Goal: Information Seeking & Learning: Find specific page/section

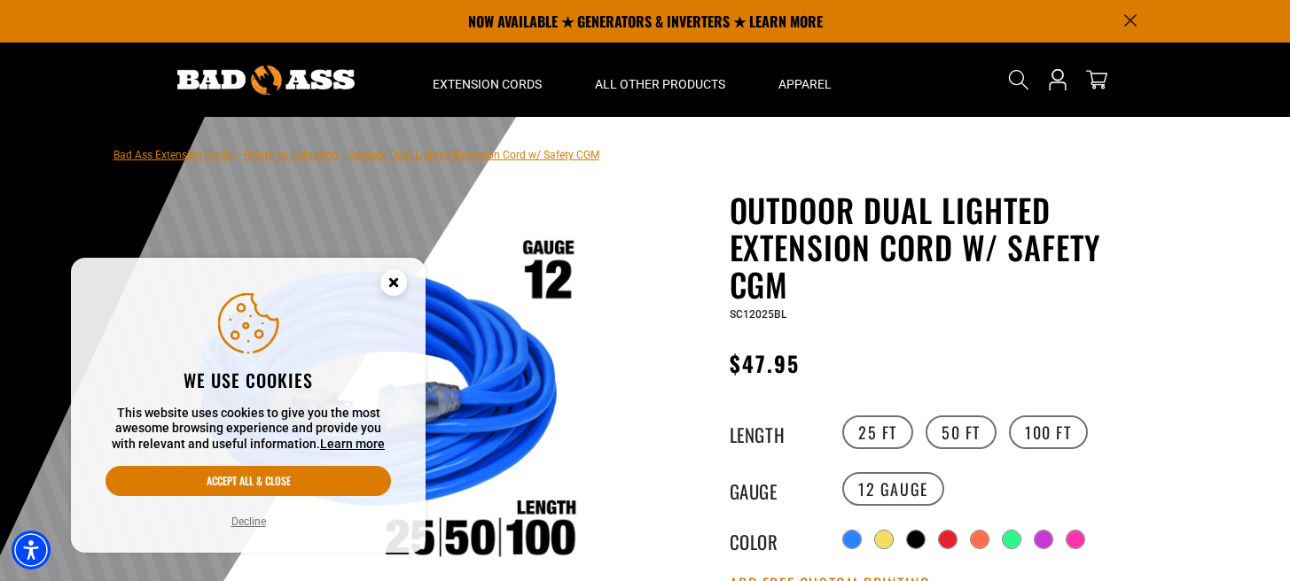
click at [393, 285] on circle "Close this option" at bounding box center [393, 282] width 27 height 27
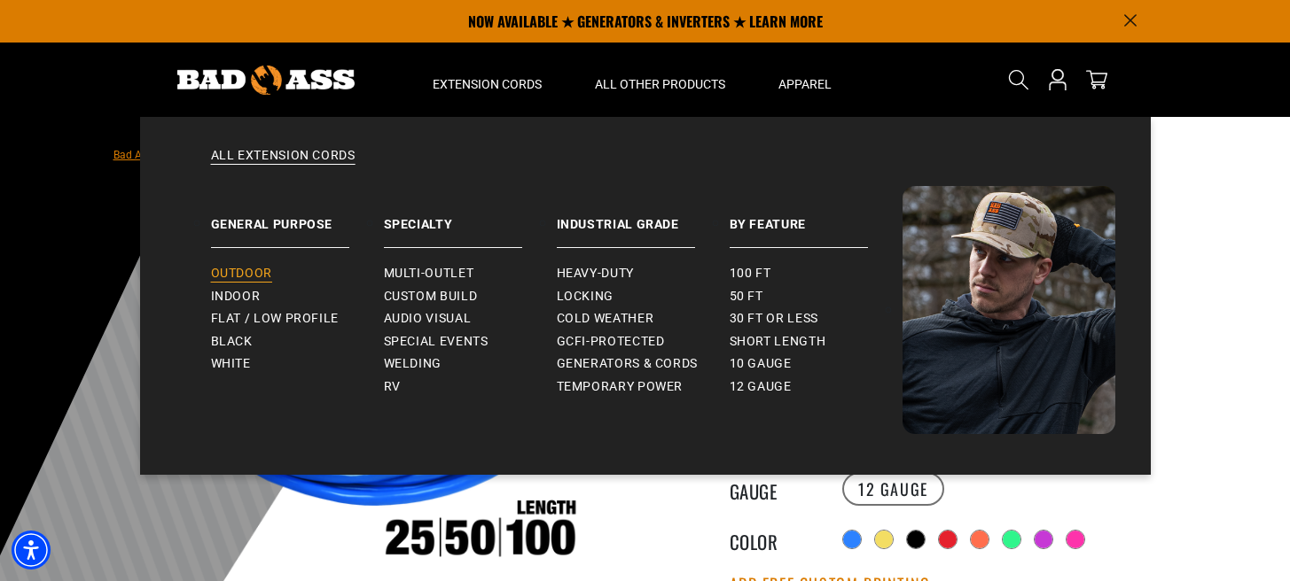
click at [244, 271] on span "Outdoor" at bounding box center [241, 274] width 61 height 16
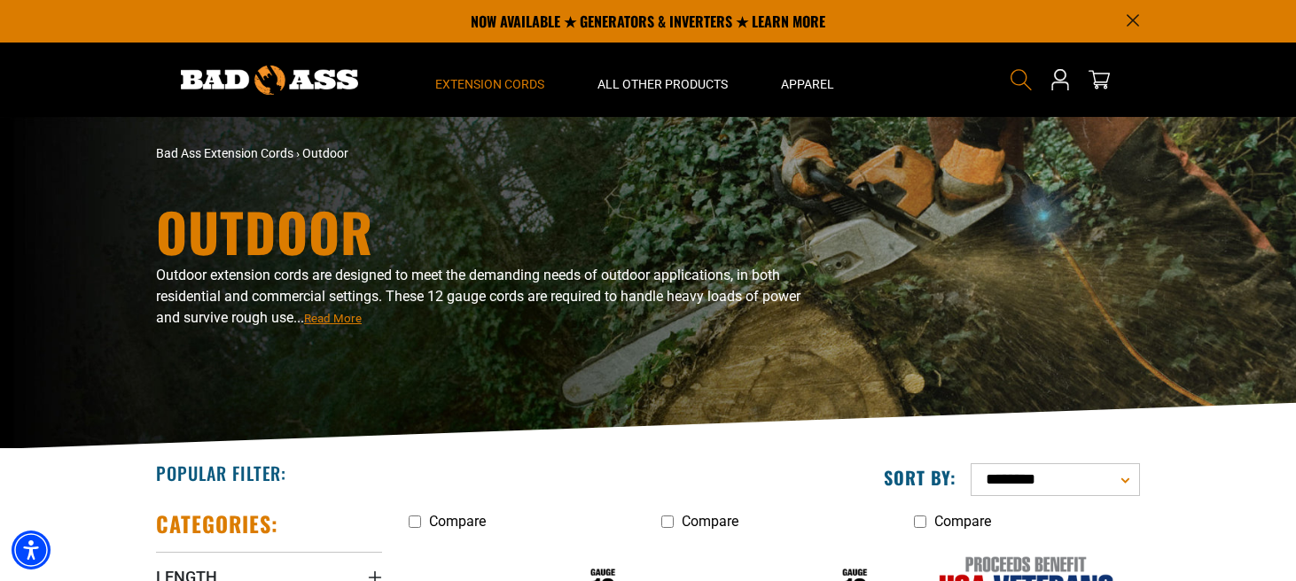
click at [1014, 80] on icon "Search" at bounding box center [1021, 79] width 23 height 23
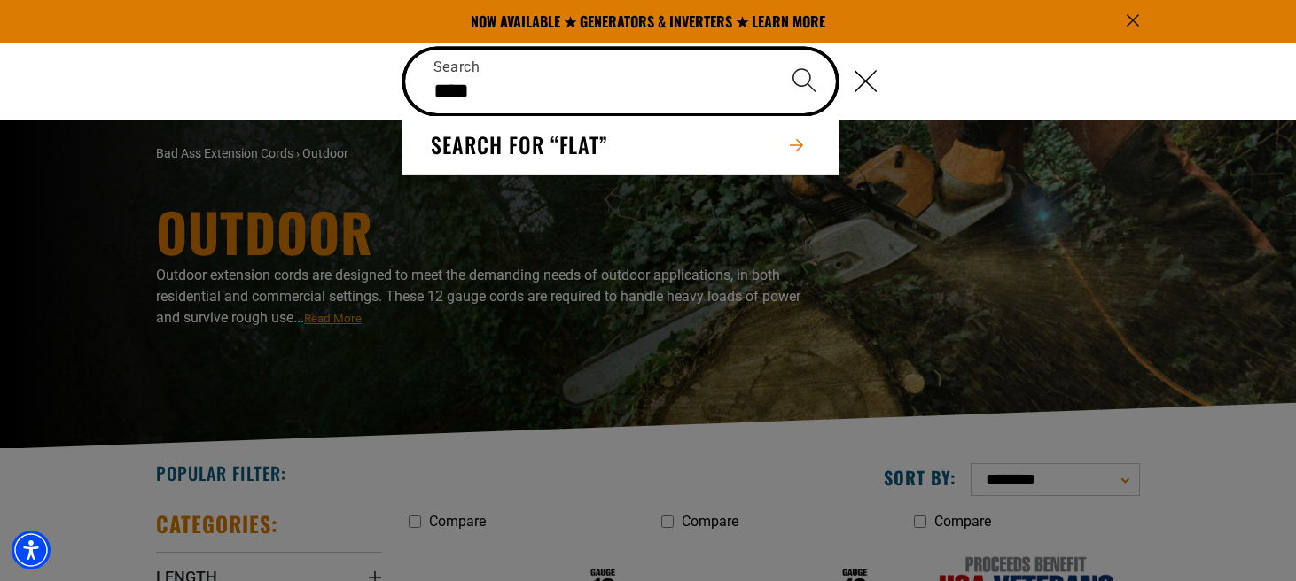
type input "****"
click at [774, 50] on button "Search" at bounding box center [805, 81] width 62 height 62
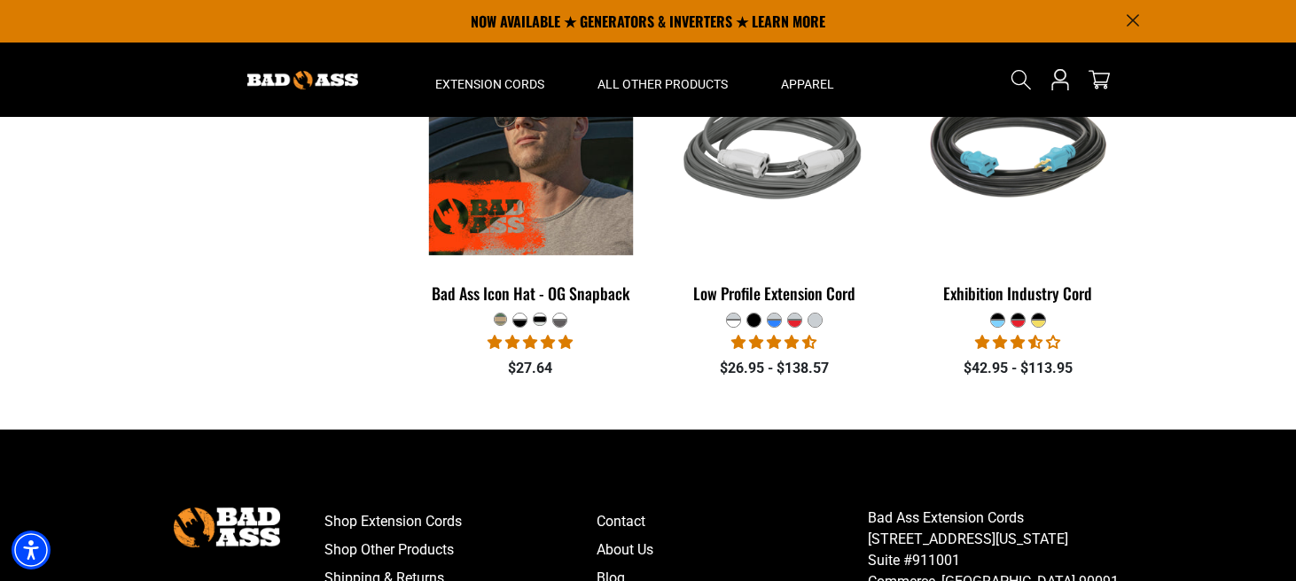
scroll to position [1499, 0]
